Goal: Task Accomplishment & Management: Manage account settings

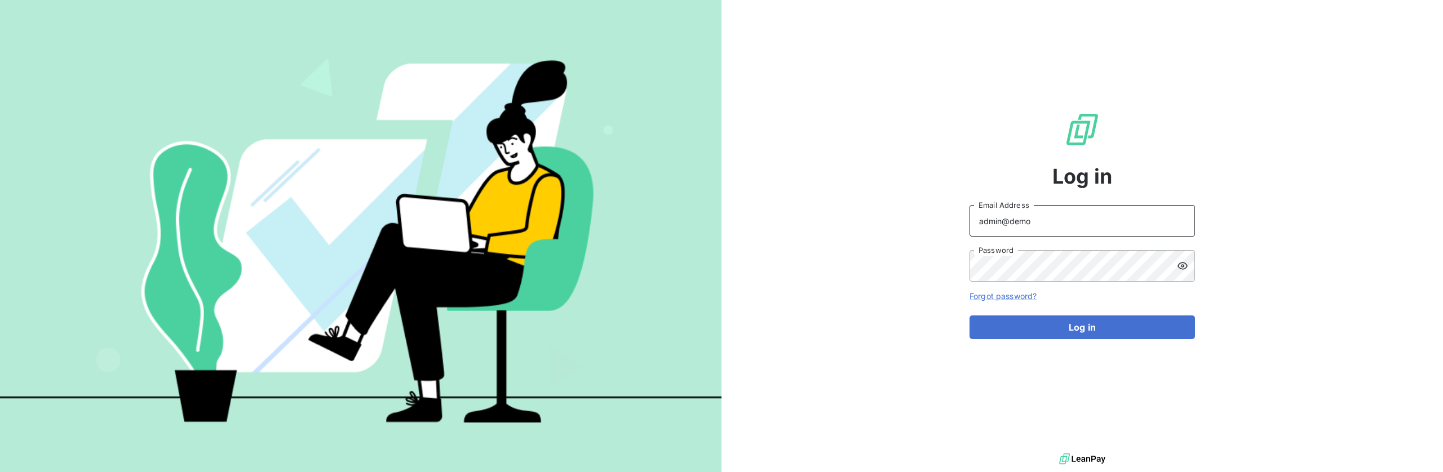
paste input "bdeexpertiseconseil"
click at [1107, 237] on input "admin@bdeexpertiseconseil" at bounding box center [1081, 221] width 225 height 32
type input "admin@bdeexpertiseconseil"
click at [1090, 382] on div "Log in admin@bdeexpertiseconseil Email Address Password Forgot password? Log in" at bounding box center [1081, 225] width 225 height 451
click at [1100, 312] on form "admin@bdeexpertiseconseil Email Address Password Forgot password? Log in" at bounding box center [1081, 272] width 225 height 134
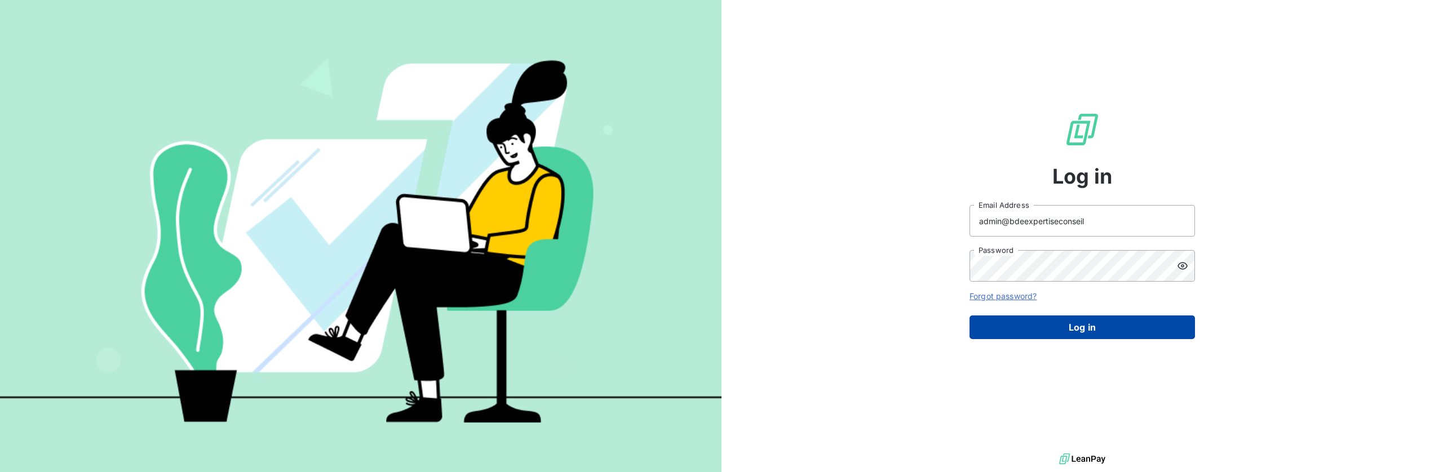
click at [1101, 334] on button "Log in" at bounding box center [1081, 328] width 225 height 24
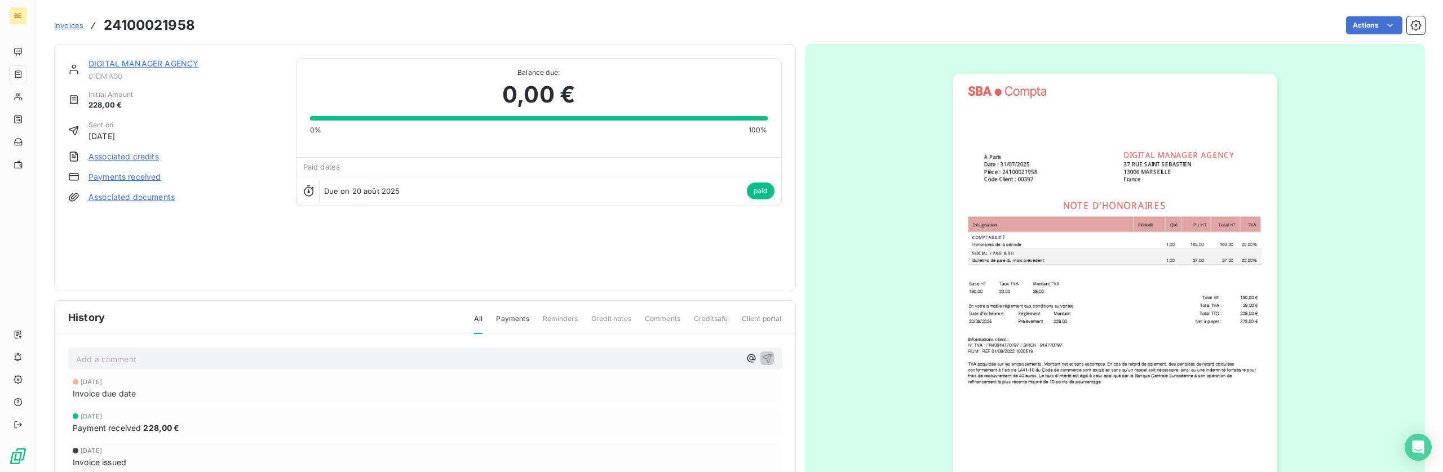
click at [1089, 277] on img "button" at bounding box center [1114, 303] width 324 height 459
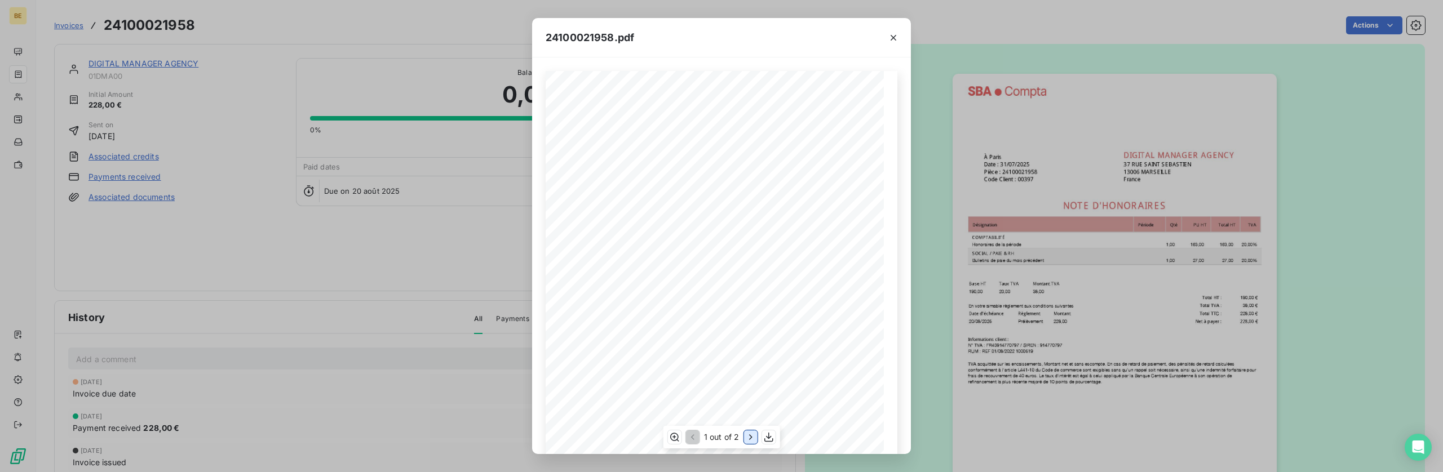
click at [751, 438] on icon "button" at bounding box center [749, 437] width 11 height 11
click at [693, 443] on button "button" at bounding box center [692, 438] width 14 height 14
click at [747, 437] on icon "button" at bounding box center [749, 437] width 11 height 11
click at [771, 439] on icon "button" at bounding box center [769, 437] width 11 height 11
click at [691, 437] on icon "button" at bounding box center [691, 437] width 11 height 11
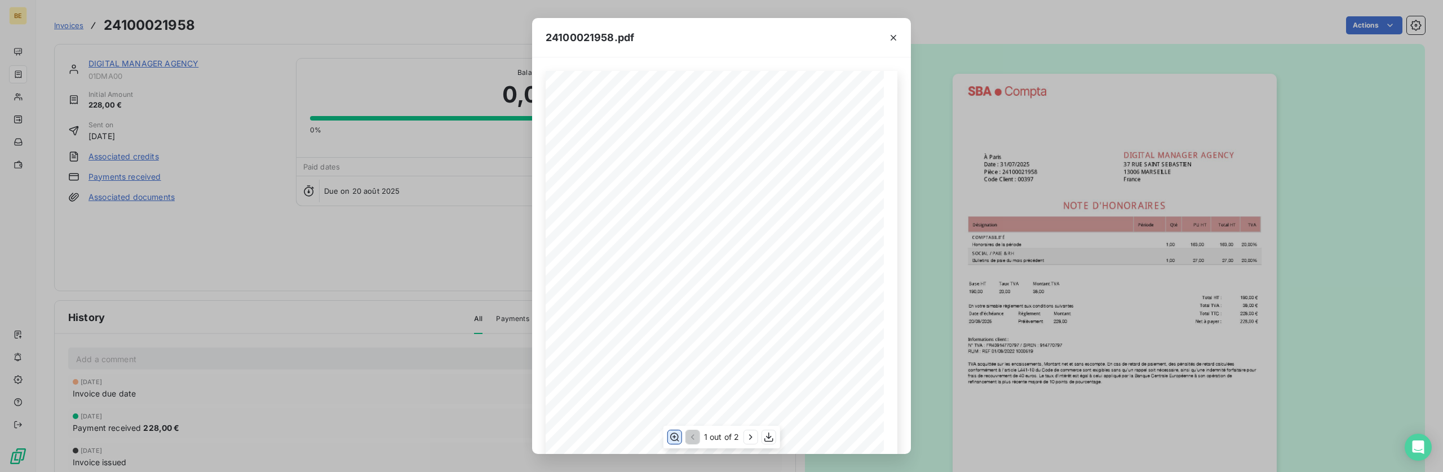
click at [676, 439] on icon "button" at bounding box center [674, 437] width 11 height 11
click at [679, 435] on icon "button" at bounding box center [674, 437] width 11 height 11
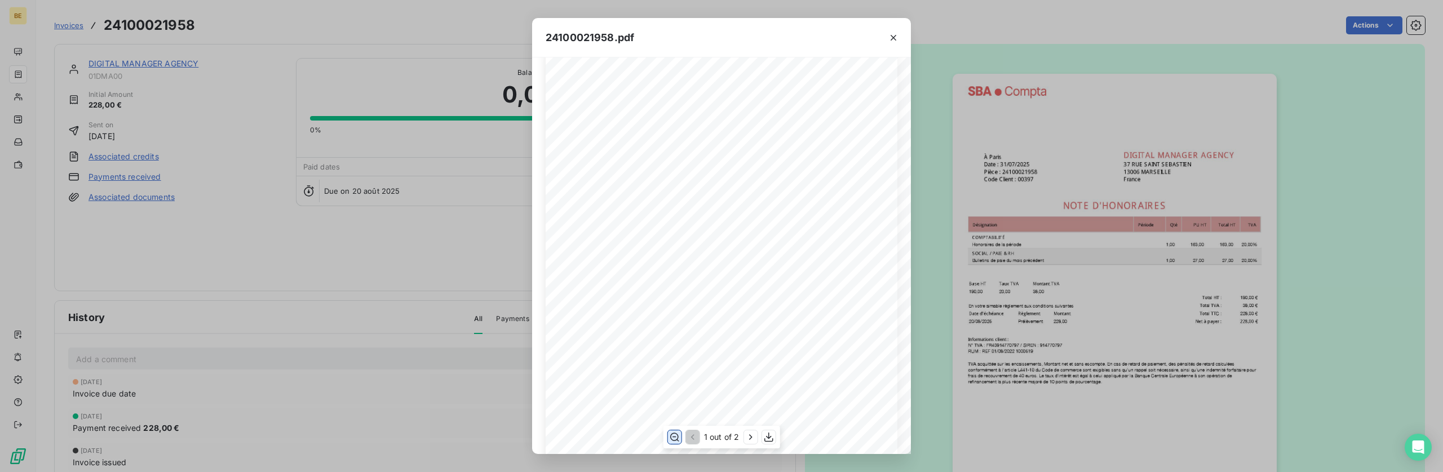
click at [674, 433] on icon "button" at bounding box center [674, 437] width 9 height 8
click at [749, 436] on icon "button" at bounding box center [750, 436] width 3 height 5
click at [693, 441] on icon "button" at bounding box center [691, 437] width 11 height 11
click at [214, 264] on div "24100021958.pdf Honoraires de la période 1,00 163,00 163,00 20,00% Bulletins de…" at bounding box center [721, 236] width 1443 height 472
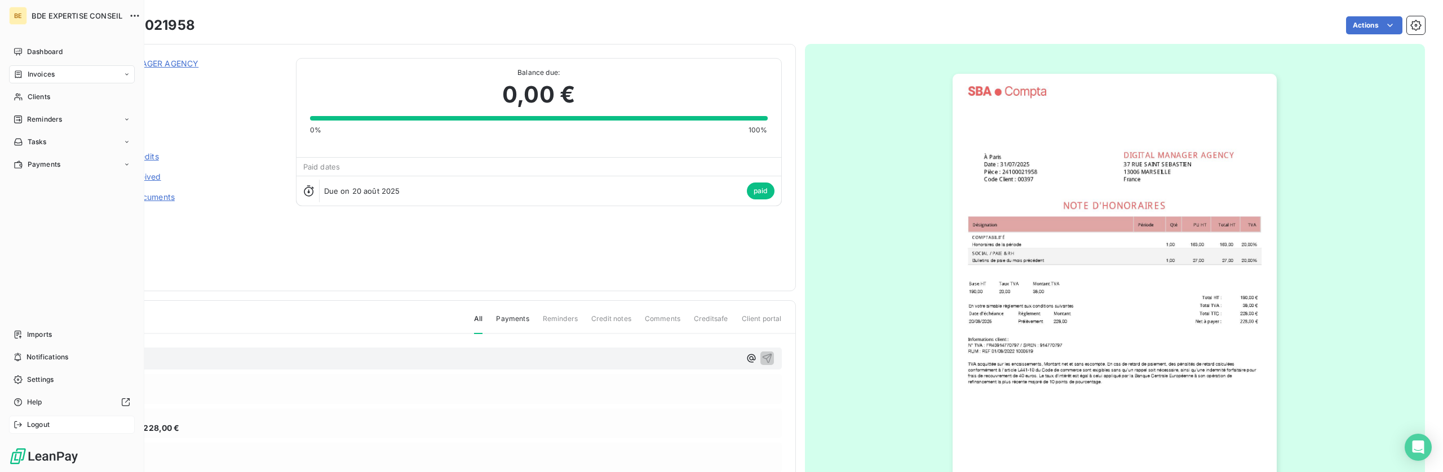
click at [37, 429] on span "Logout" at bounding box center [38, 425] width 23 height 10
